Goal: Find specific page/section: Find specific page/section

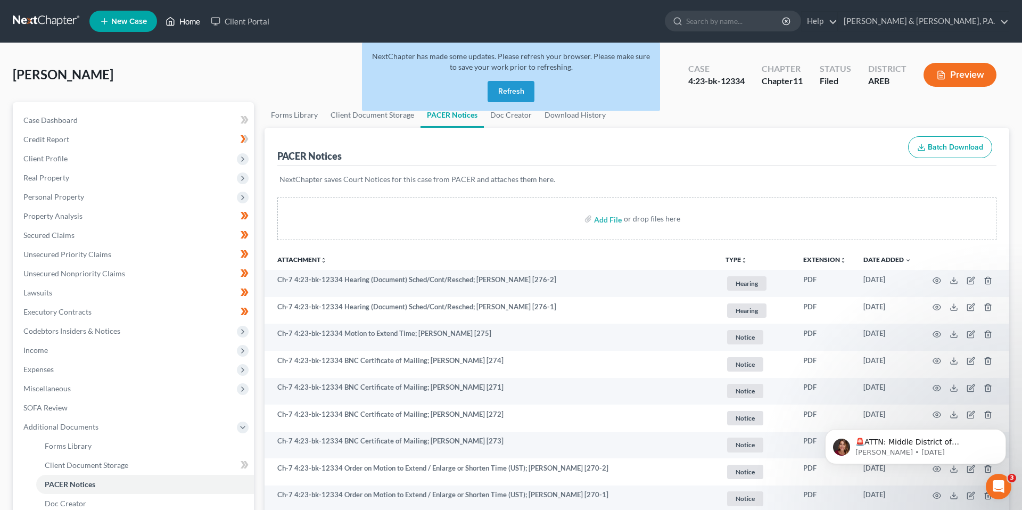
click at [192, 21] on link "Home" at bounding box center [182, 21] width 45 height 19
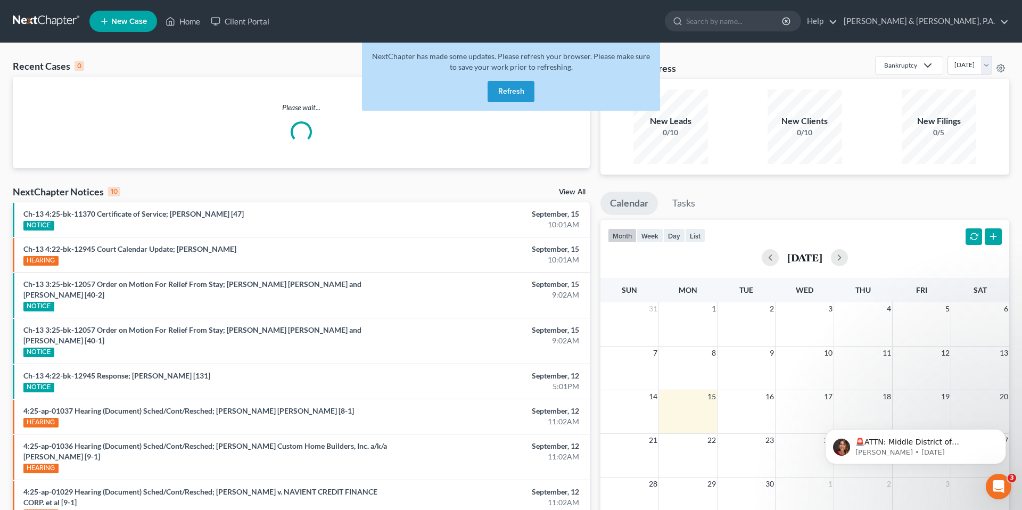
click at [518, 87] on button "Refresh" at bounding box center [511, 91] width 47 height 21
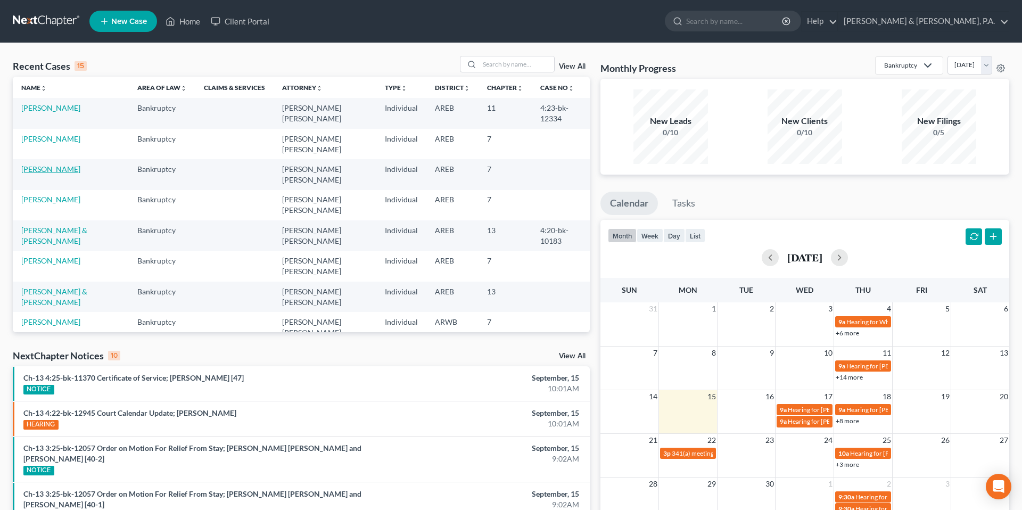
click at [53, 165] on link "[PERSON_NAME]" at bounding box center [50, 169] width 59 height 9
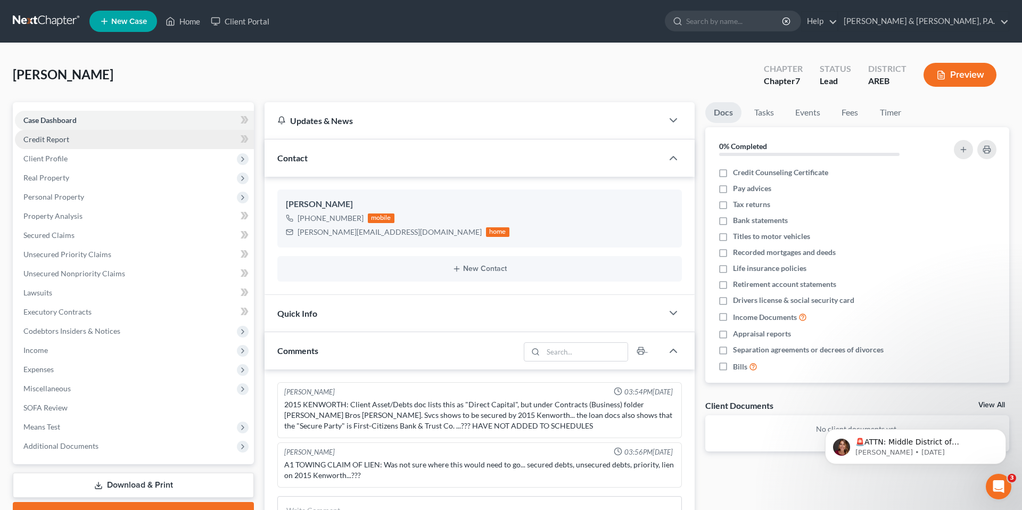
click at [54, 144] on link "Credit Report" at bounding box center [134, 139] width 239 height 19
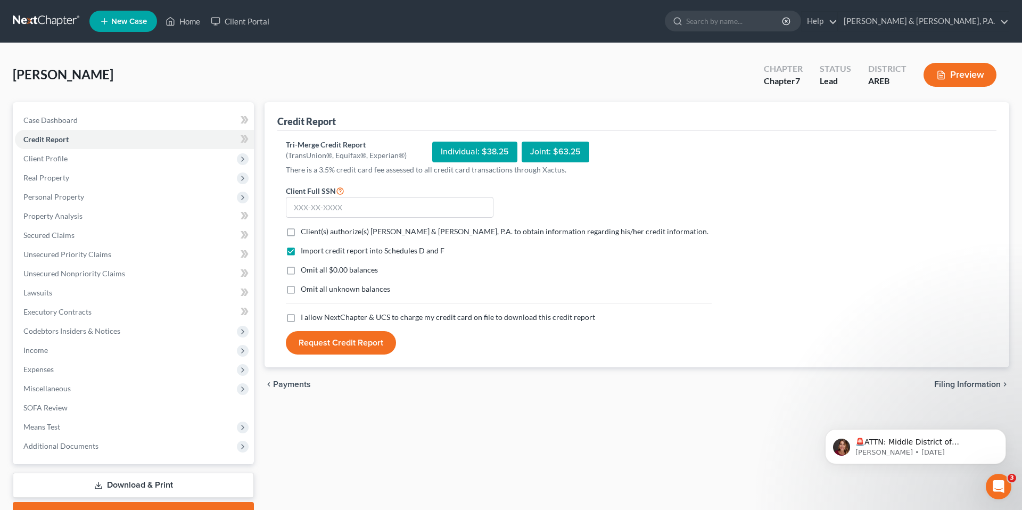
click at [238, 93] on div "Moffatt, Kevin Upgraded Chapter Chapter 7 Status Lead District AREB Preview" at bounding box center [511, 79] width 997 height 46
